Goal: Find specific page/section: Find specific page/section

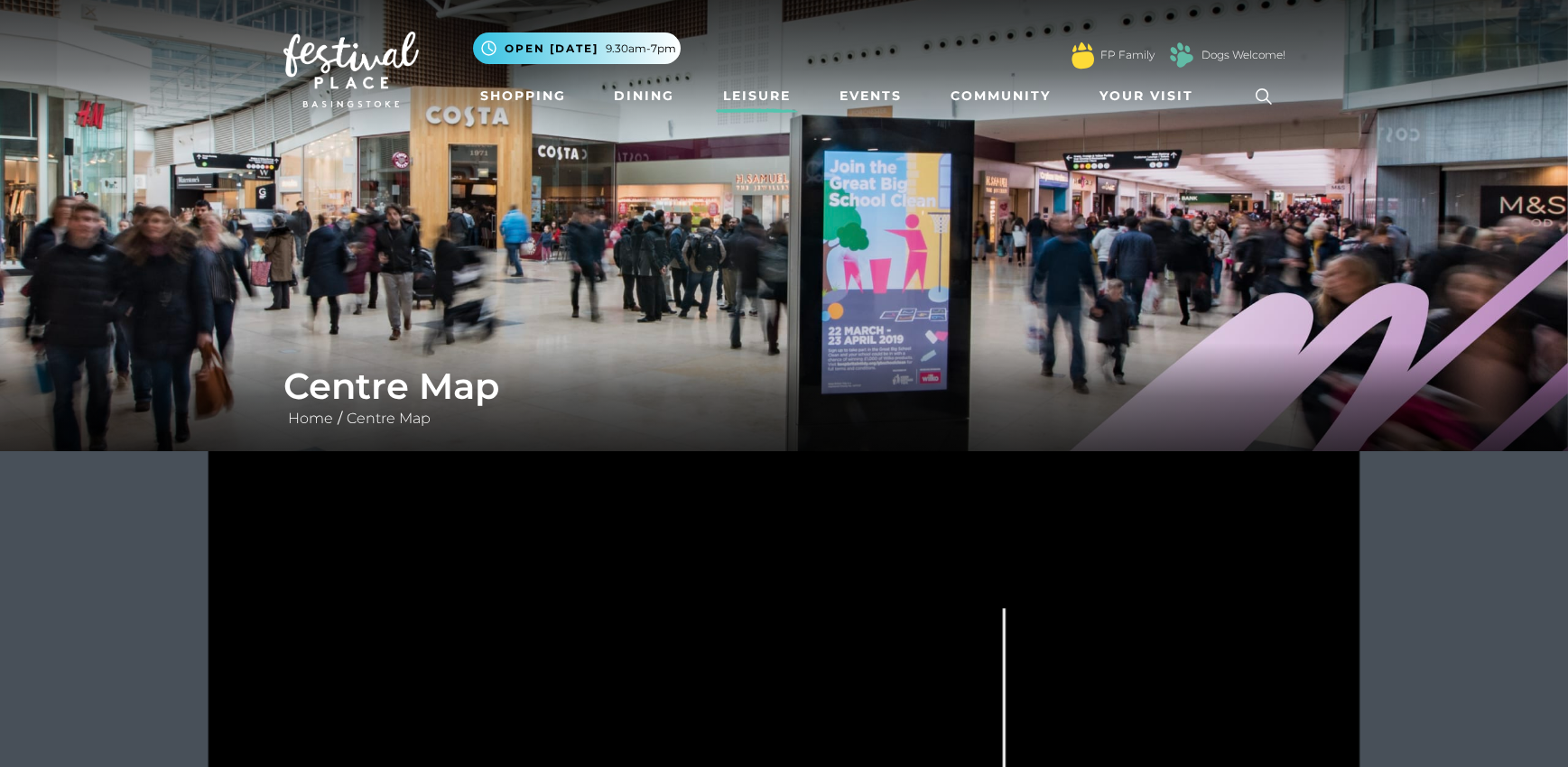
click at [774, 99] on link "Leisure" at bounding box center [756, 96] width 83 height 34
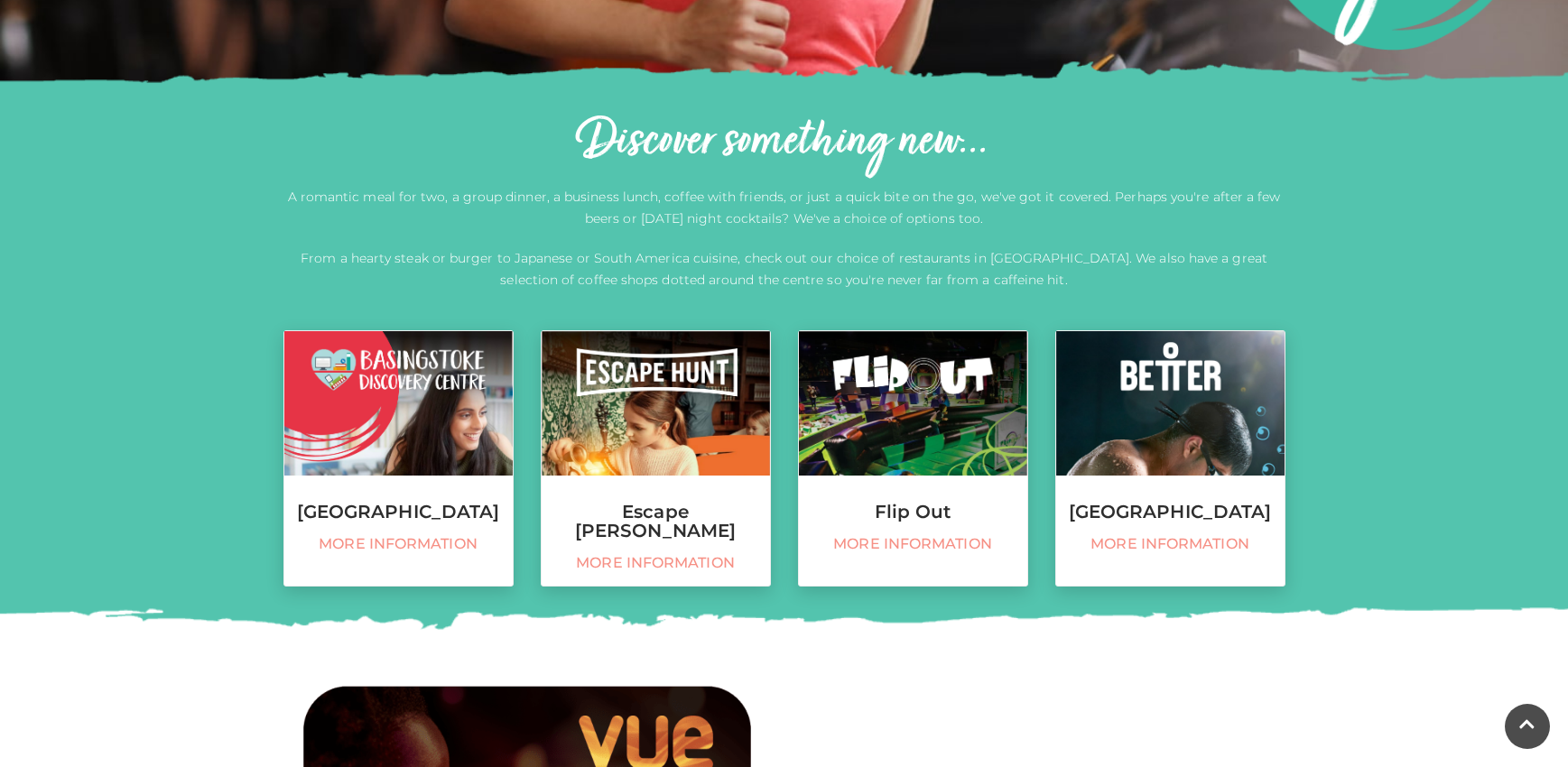
scroll to position [541, 0]
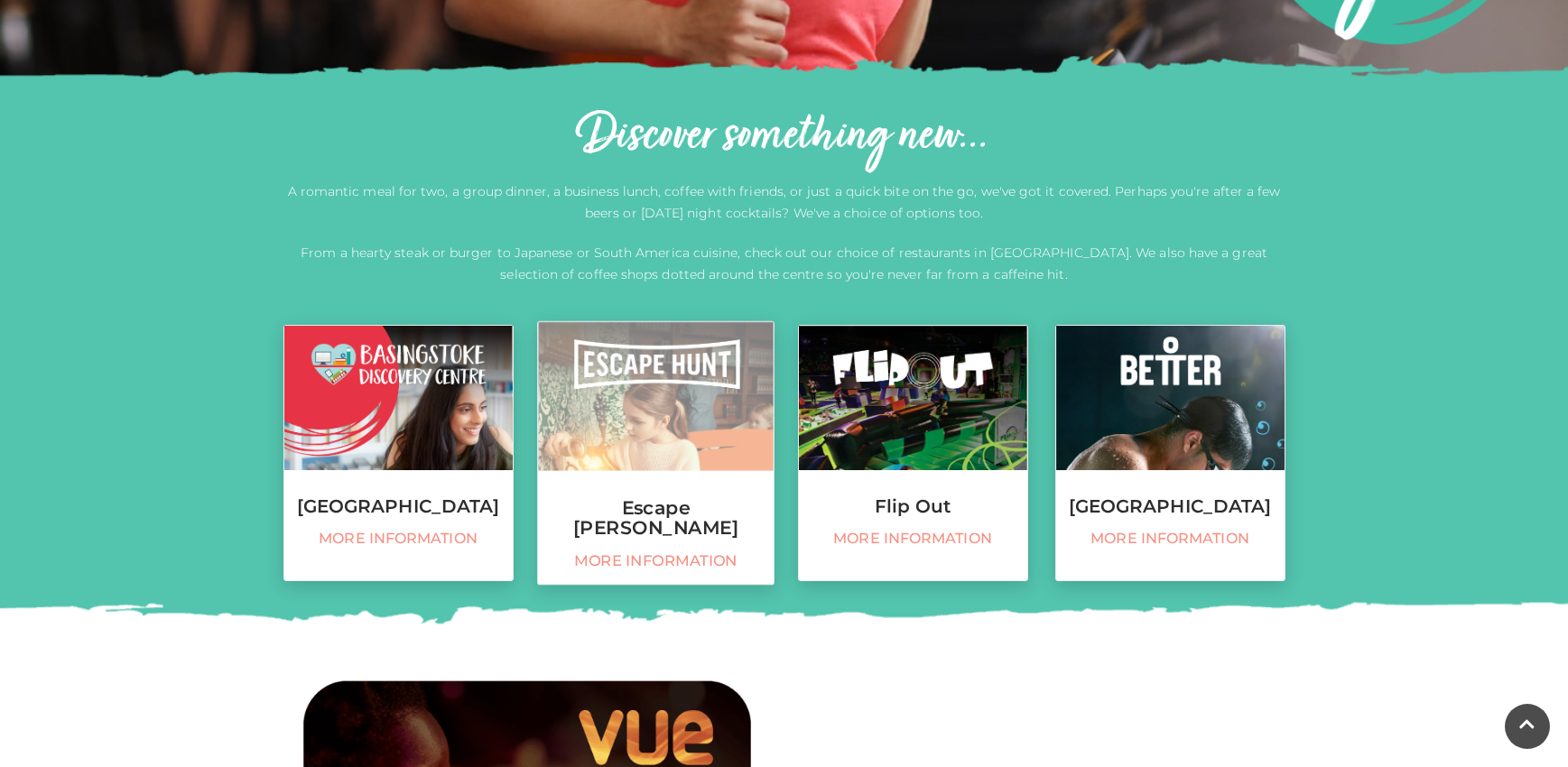
click at [694, 407] on img at bounding box center [656, 397] width 236 height 149
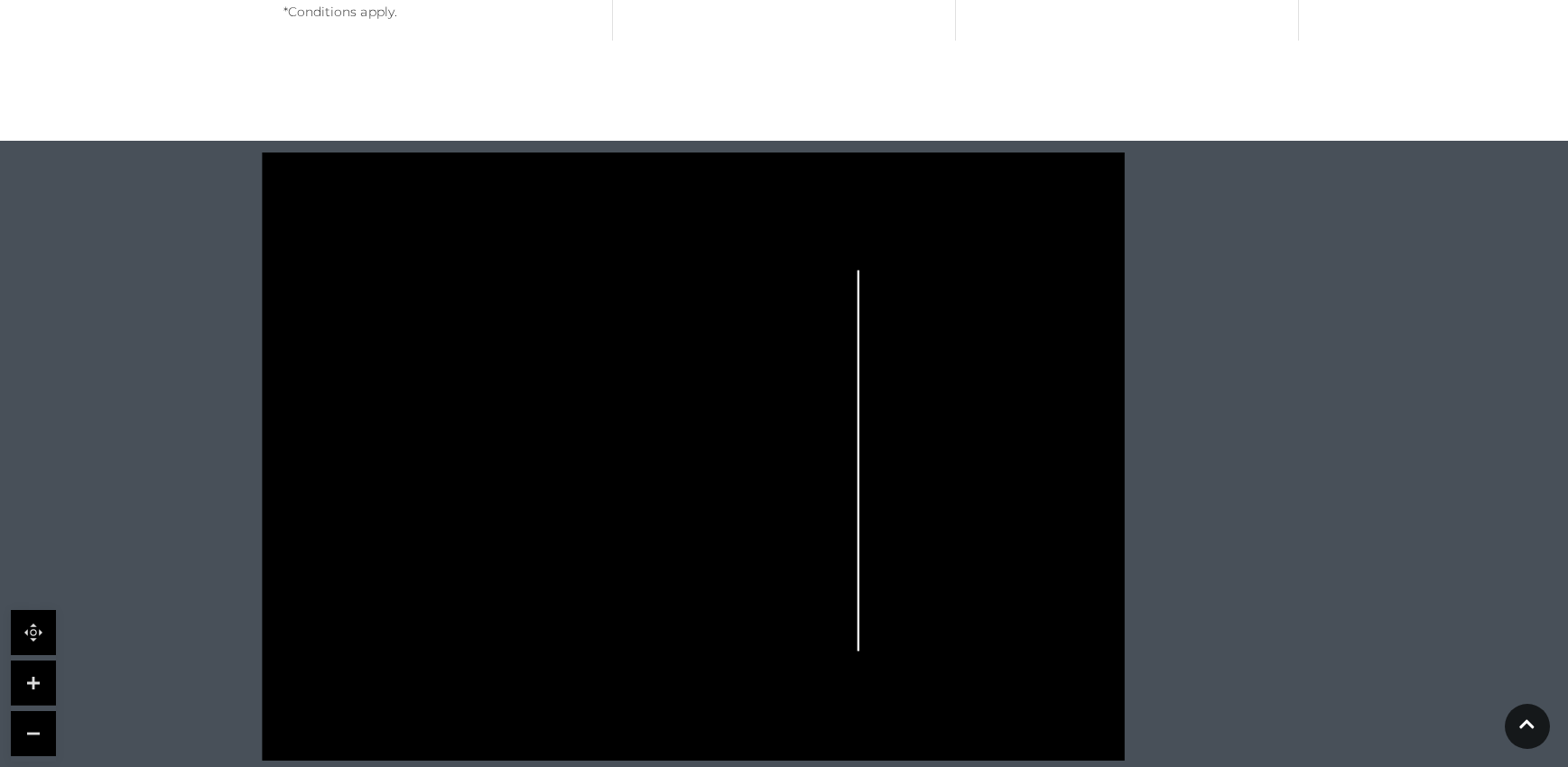
scroll to position [1625, 0]
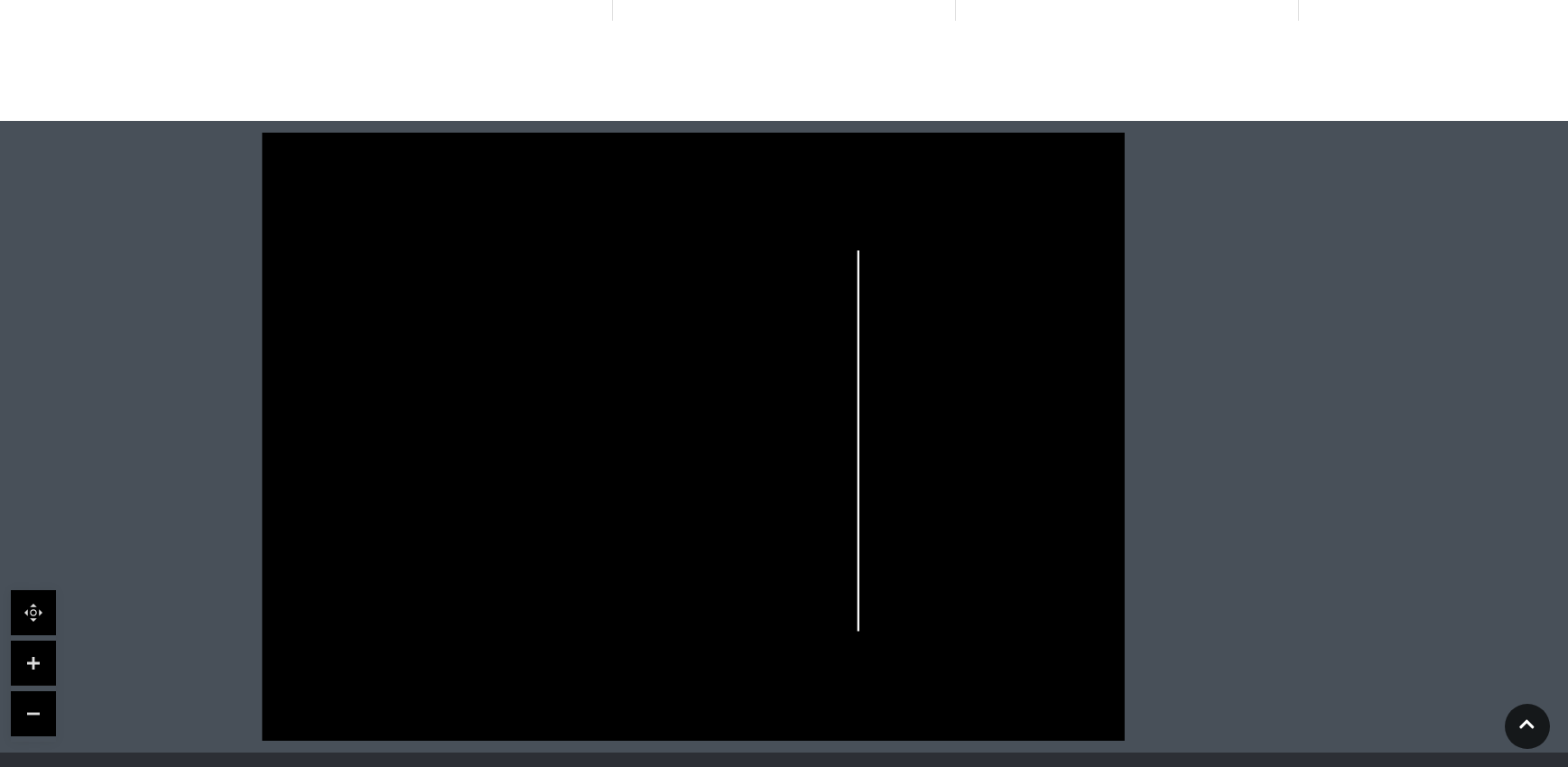
click at [24, 641] on link at bounding box center [33, 663] width 45 height 45
drag, startPoint x: 40, startPoint y: 495, endPoint x: 39, endPoint y: 509, distance: 14.0
click at [39, 495] on div at bounding box center [784, 437] width 1568 height 632
click at [26, 590] on link at bounding box center [33, 612] width 45 height 45
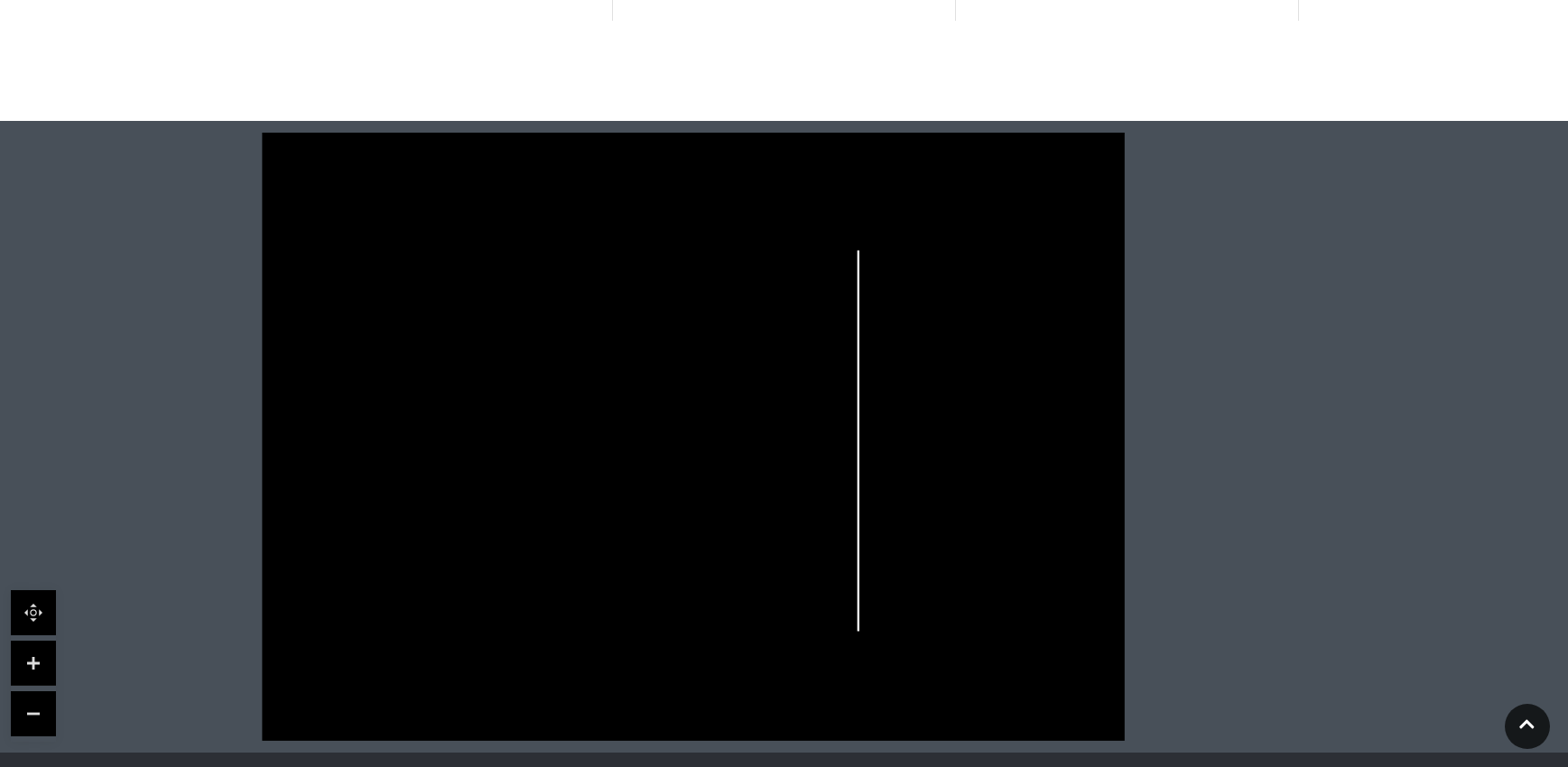
click at [38, 590] on link at bounding box center [33, 612] width 45 height 45
drag, startPoint x: 417, startPoint y: 193, endPoint x: 1037, endPoint y: 571, distance: 726.1
click at [1037, 571] on icon at bounding box center [692, 436] width 1099 height 608
click at [26, 641] on link at bounding box center [33, 663] width 45 height 45
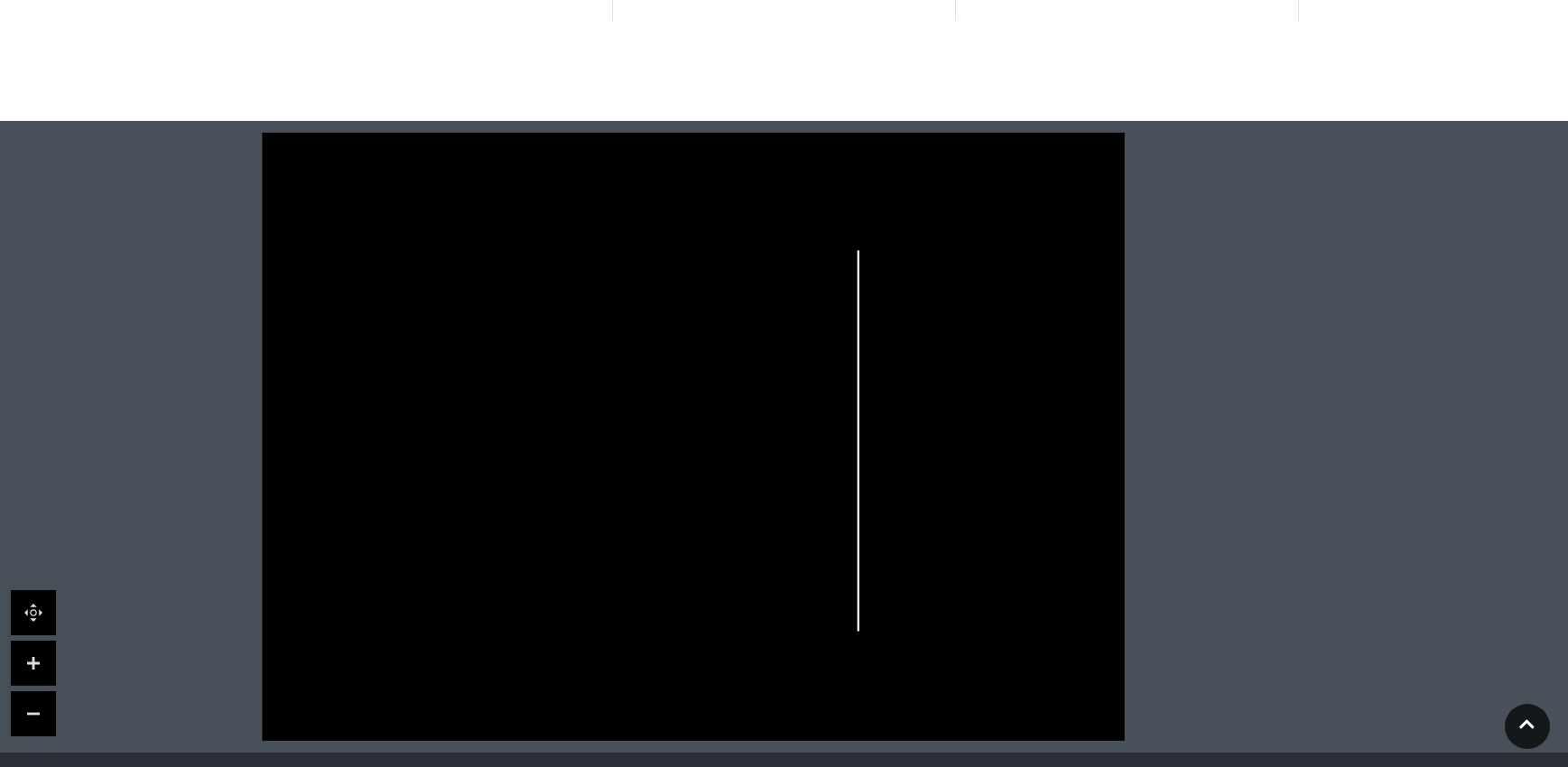
click at [26, 641] on link at bounding box center [33, 663] width 45 height 45
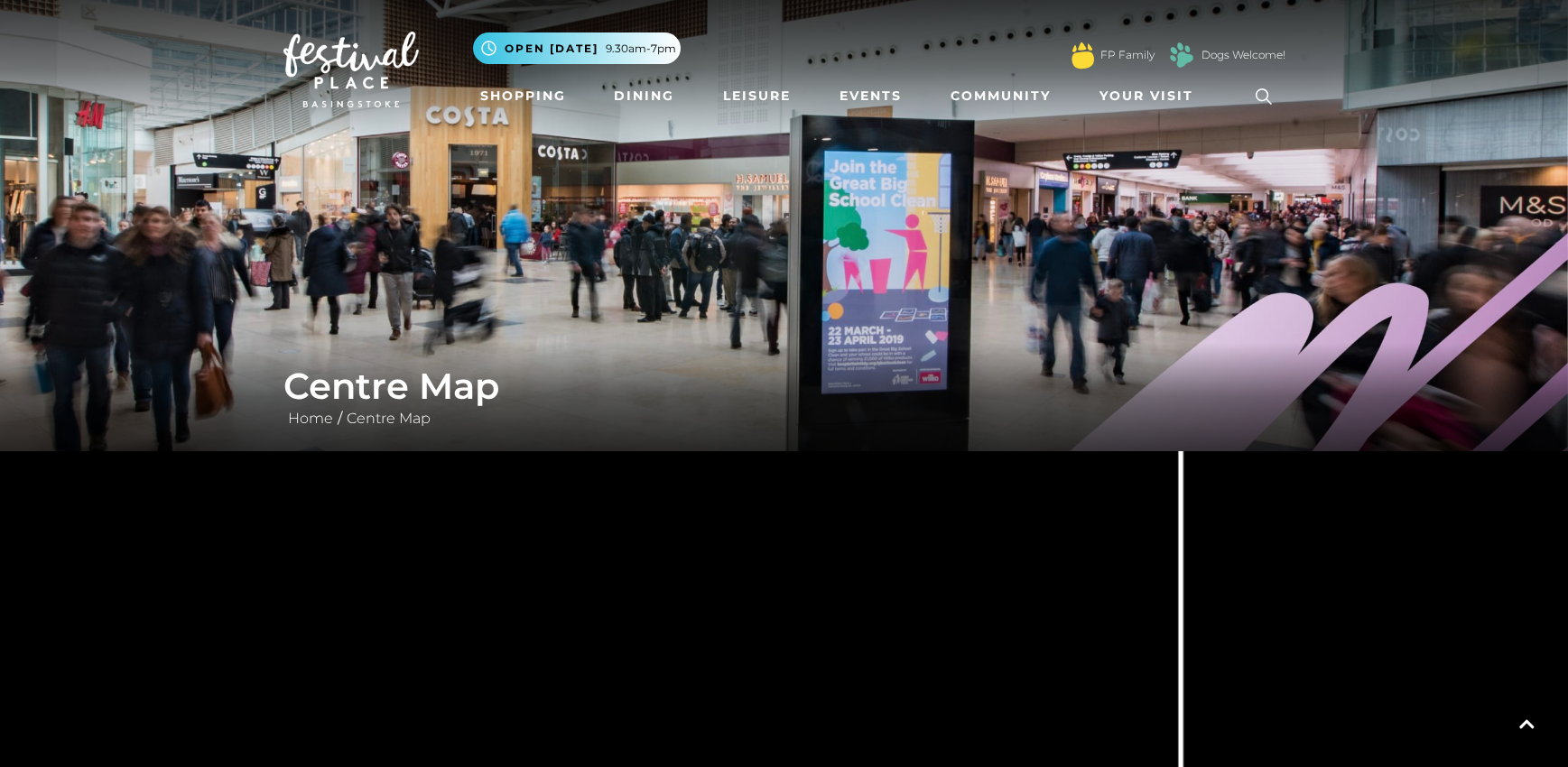
scroll to position [541, 0]
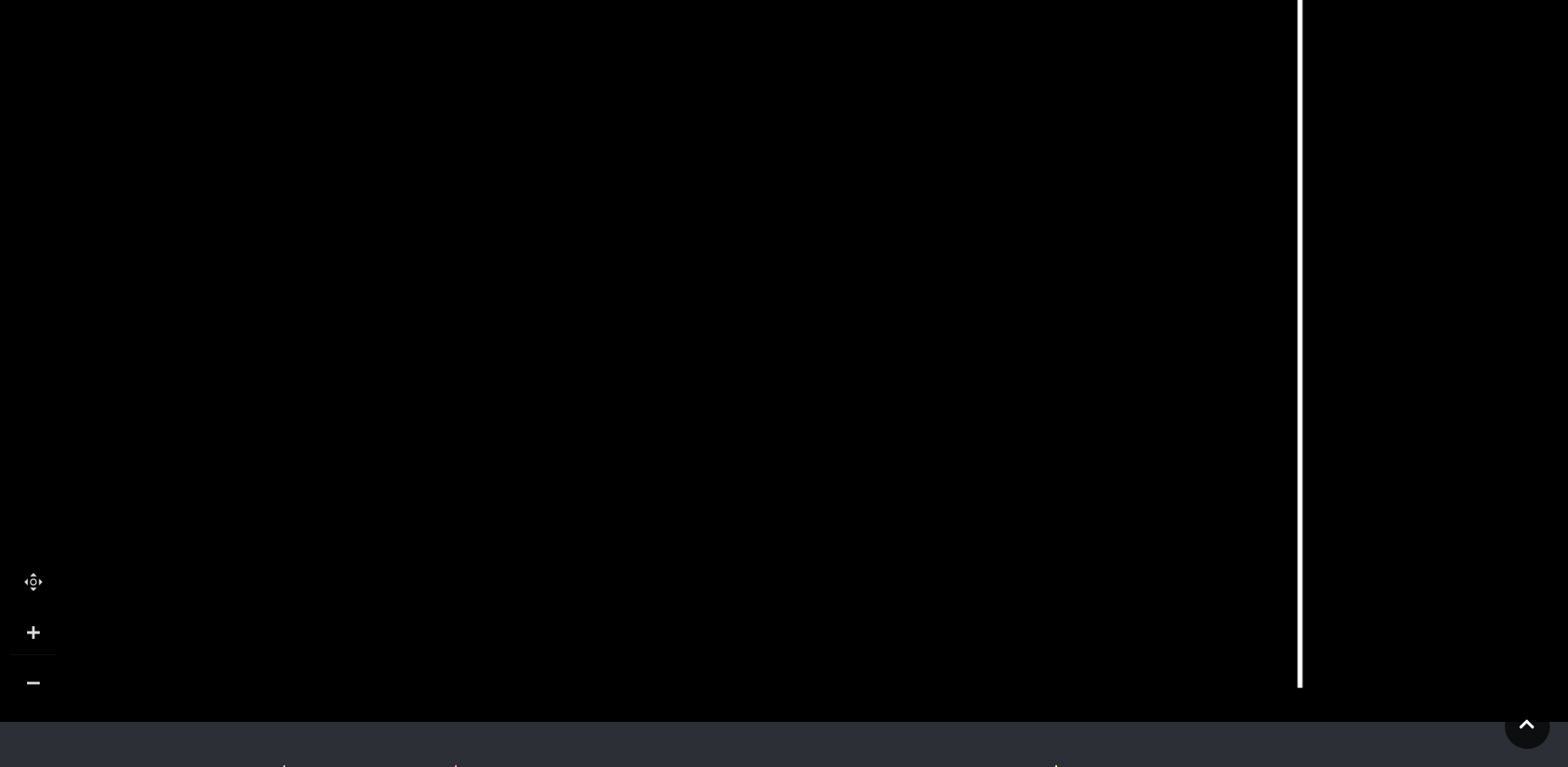
drag, startPoint x: 199, startPoint y: 536, endPoint x: 317, endPoint y: 441, distance: 151.5
click at [317, 441] on rect at bounding box center [312, 465] width 30 height 70
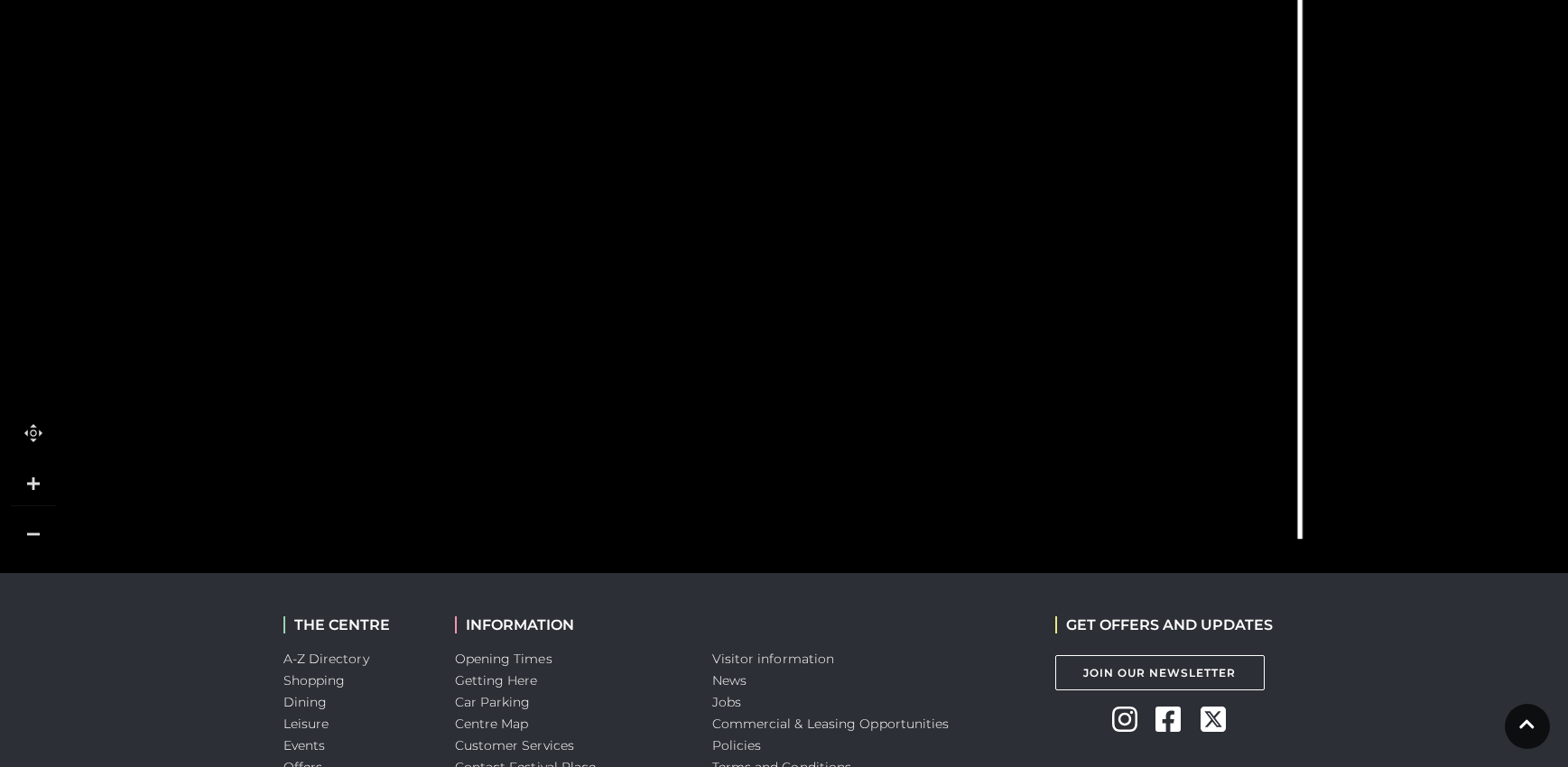
scroll to position [722, 0]
